Goal: Information Seeking & Learning: Learn about a topic

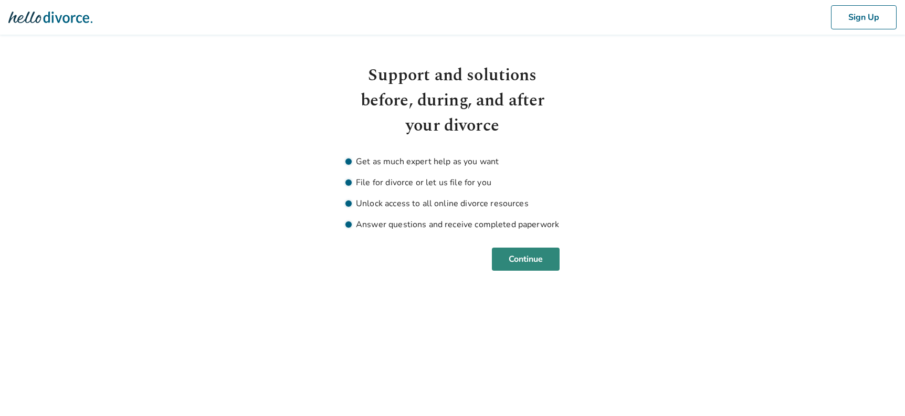
click at [530, 259] on button "Continue" at bounding box center [526, 259] width 68 height 23
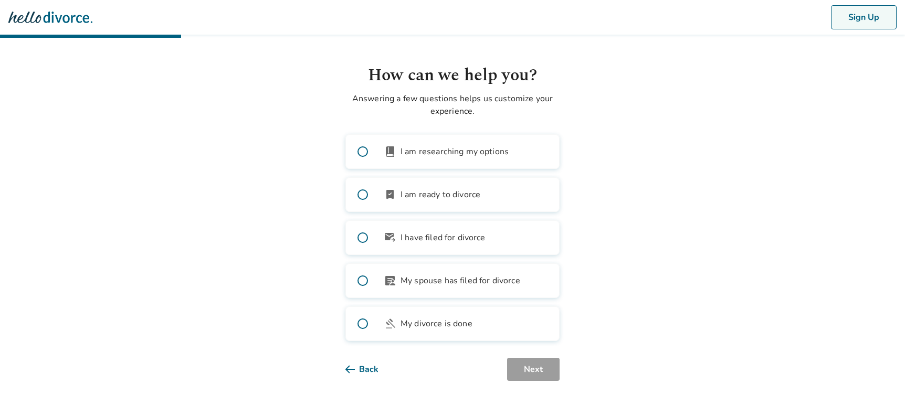
click at [872, 16] on button "Sign Up" at bounding box center [864, 17] width 66 height 24
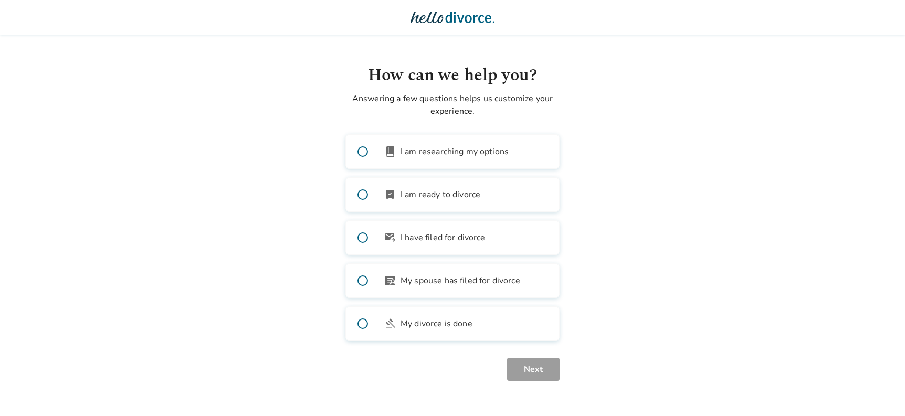
click at [445, 23] on img at bounding box center [453, 17] width 84 height 21
click at [468, 8] on img at bounding box center [453, 17] width 84 height 21
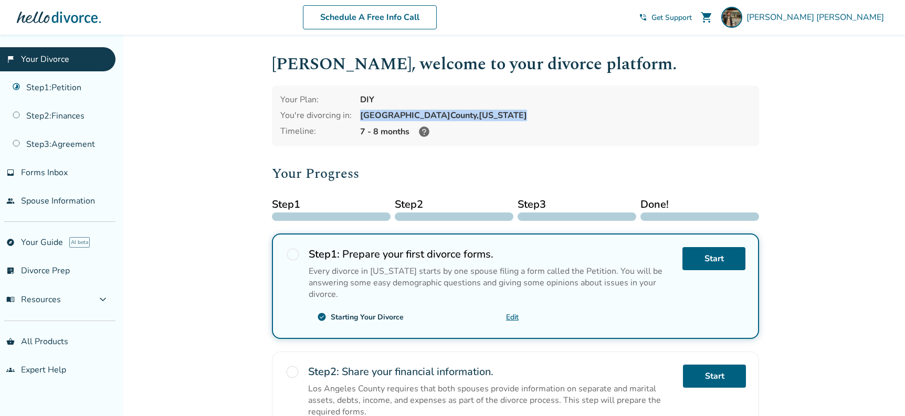
drag, startPoint x: 360, startPoint y: 112, endPoint x: 482, endPoint y: 111, distance: 122.3
click at [482, 111] on div "[GEOGRAPHIC_DATA], [US_STATE]" at bounding box center [555, 116] width 391 height 12
click at [509, 145] on div "Your Plan: DIY You're divorcing in: [GEOGRAPHIC_DATA], [US_STATE] Timeline: 7 -…" at bounding box center [515, 116] width 487 height 61
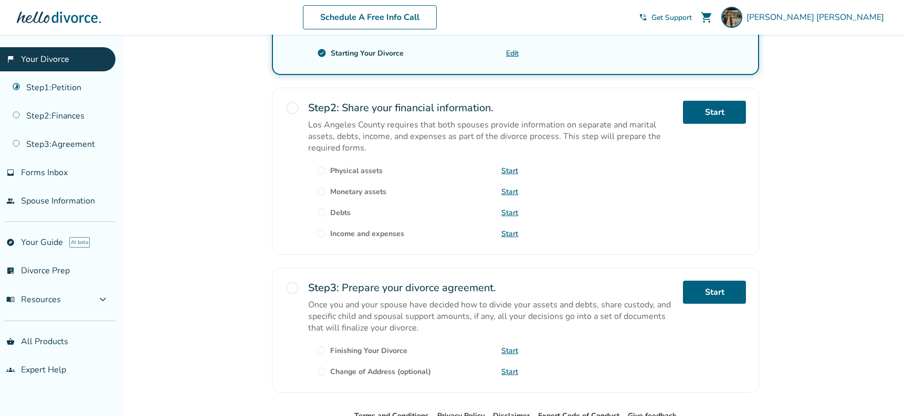
scroll to position [328, 0]
